Goal: Task Accomplishment & Management: Manage account settings

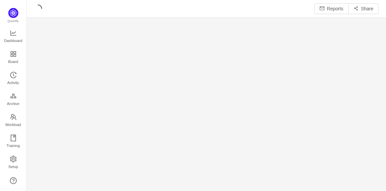
scroll to position [9, 9]
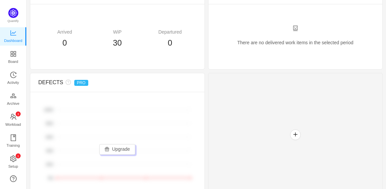
scroll to position [338, 0]
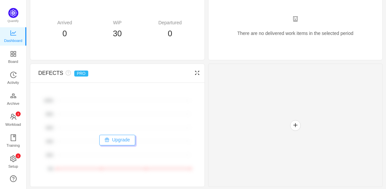
click at [105, 138] on button "Upgrade" at bounding box center [117, 140] width 36 height 11
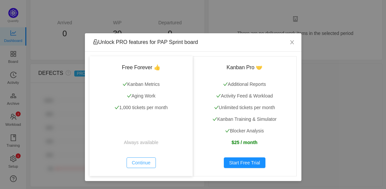
click at [137, 161] on button "Continue" at bounding box center [140, 162] width 29 height 11
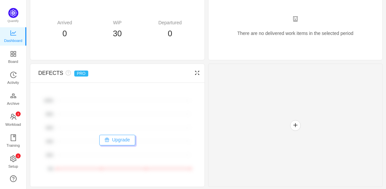
click at [116, 137] on button "Upgrade" at bounding box center [117, 140] width 36 height 11
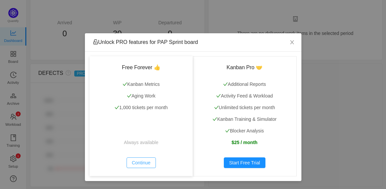
click at [141, 160] on button "Continue" at bounding box center [140, 162] width 29 height 11
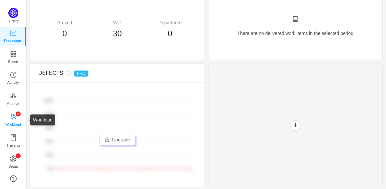
click at [13, 118] on icon "icon: team" at bounding box center [13, 117] width 7 height 7
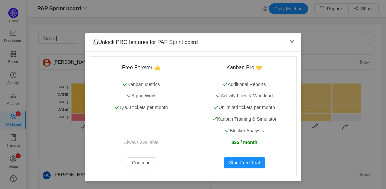
click at [291, 42] on icon "icon: close" at bounding box center [291, 42] width 5 height 5
click at [292, 42] on icon "icon: close" at bounding box center [291, 42] width 5 height 5
drag, startPoint x: 385, startPoint y: 27, endPoint x: 384, endPoint y: 41, distance: 14.0
click at [384, 41] on div "Unlock PRO features for PAP Sprint board Free Forever 👍 Kanban Metrics Aging Wo…" at bounding box center [193, 94] width 386 height 189
drag, startPoint x: 384, startPoint y: 30, endPoint x: 384, endPoint y: 54, distance: 24.0
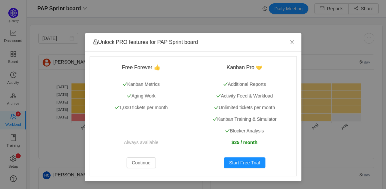
click at [384, 54] on div "Unlock PRO features for PAP Sprint board Free Forever 👍 Kanban Metrics Aging Wo…" at bounding box center [193, 94] width 386 height 189
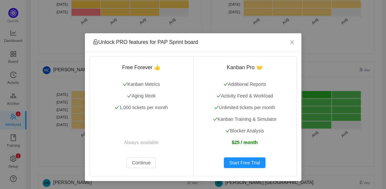
scroll to position [112, 0]
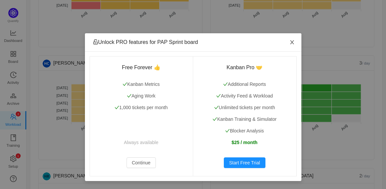
click at [292, 42] on icon "icon: close" at bounding box center [291, 42] width 5 height 5
